Goal: Entertainment & Leisure: Consume media (video, audio)

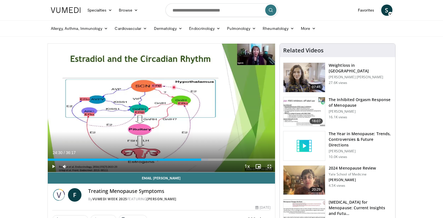
click at [269, 166] on span "Video Player" at bounding box center [269, 165] width 11 height 11
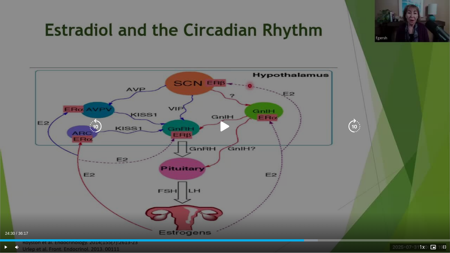
click at [223, 125] on icon "Video Player" at bounding box center [225, 127] width 16 height 16
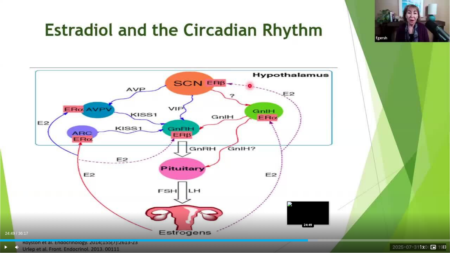
click at [308, 217] on div "Loaded : 70.62% 24:31 24:49" at bounding box center [225, 240] width 450 height 2
click at [322, 217] on div "Loaded : 70.62% 24:50 25:59" at bounding box center [225, 240] width 450 height 2
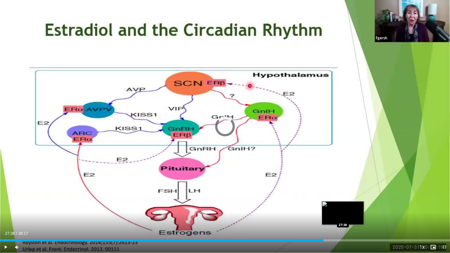
click at [343, 217] on div "Loaded : 74.72% 26:04 27:38" at bounding box center [225, 238] width 450 height 5
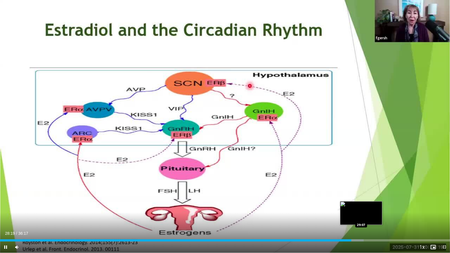
click at [361, 217] on div "Loaded : 80.84% 28:19 29:07" at bounding box center [225, 238] width 450 height 5
click at [372, 217] on div "Progress Bar" at bounding box center [364, 240] width 19 height 2
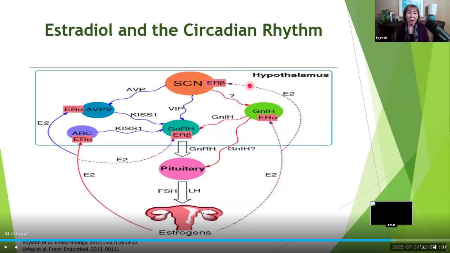
click at [391, 217] on div "Progress Bar" at bounding box center [385, 240] width 19 height 2
click at [402, 217] on div "Progress Bar" at bounding box center [397, 240] width 20 height 2
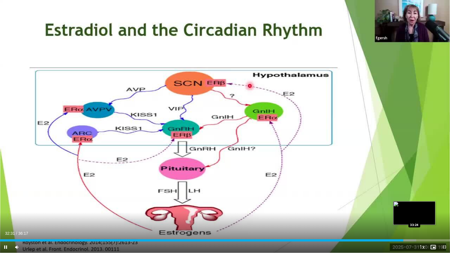
click at [414, 217] on div "Progress Bar" at bounding box center [406, 240] width 19 height 2
click at [432, 217] on div "Loaded : 95.54% 33:38 34:59" at bounding box center [225, 238] width 450 height 5
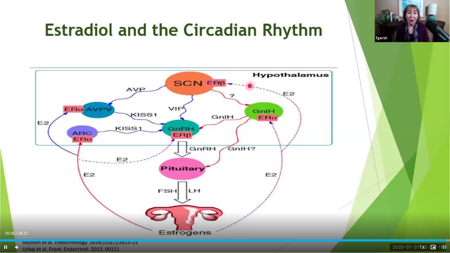
click at [443, 217] on span "Video Player" at bounding box center [443, 246] width 11 height 11
